Goal: Check status

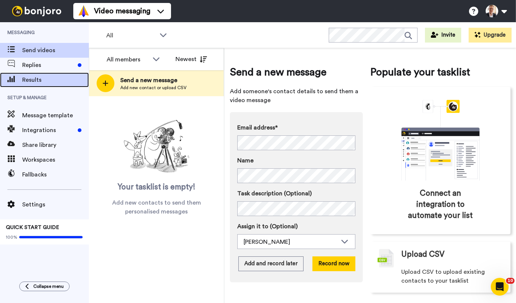
click at [36, 81] on span "Results" at bounding box center [55, 80] width 67 height 9
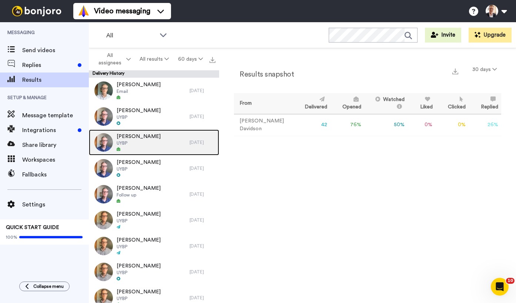
click at [125, 136] on span "Jennifer Paice" at bounding box center [139, 136] width 44 height 7
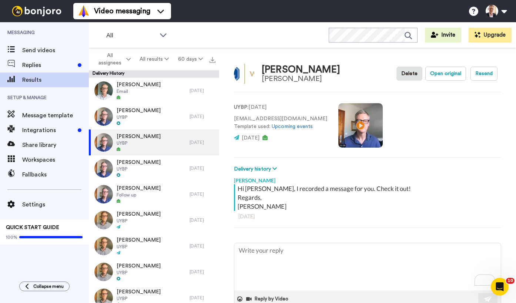
scroll to position [0, 0]
click at [349, 129] on video at bounding box center [360, 125] width 44 height 44
click at [344, 122] on video at bounding box center [360, 125] width 44 height 44
click at [484, 73] on button "Resend" at bounding box center [484, 73] width 27 height 14
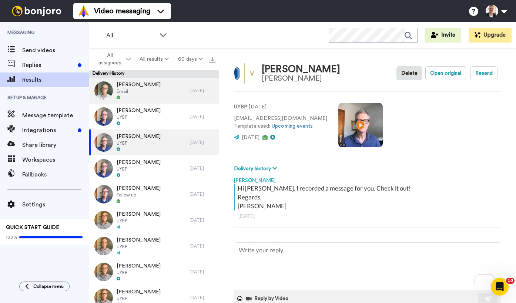
type textarea "x"
